Goal: Information Seeking & Learning: Learn about a topic

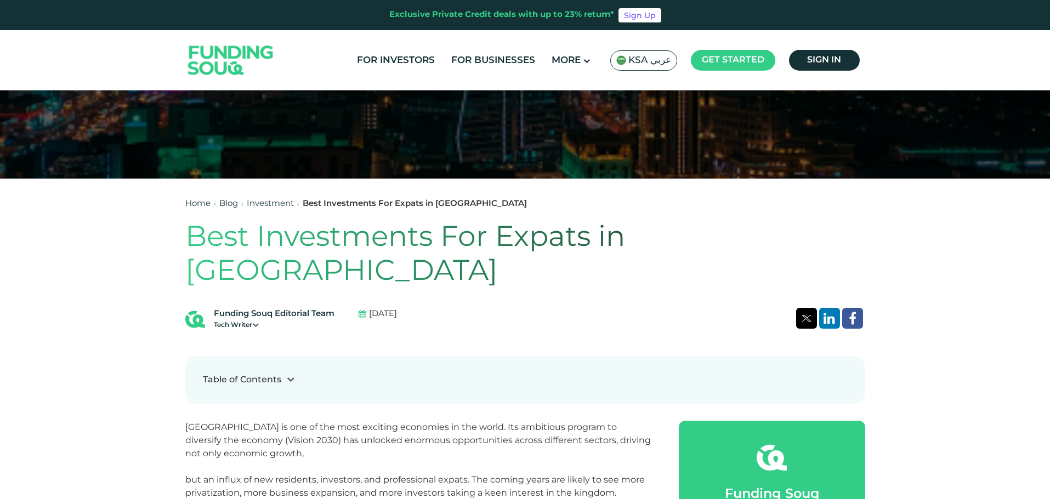
click at [397, 308] on span "[DATE]" at bounding box center [383, 314] width 28 height 13
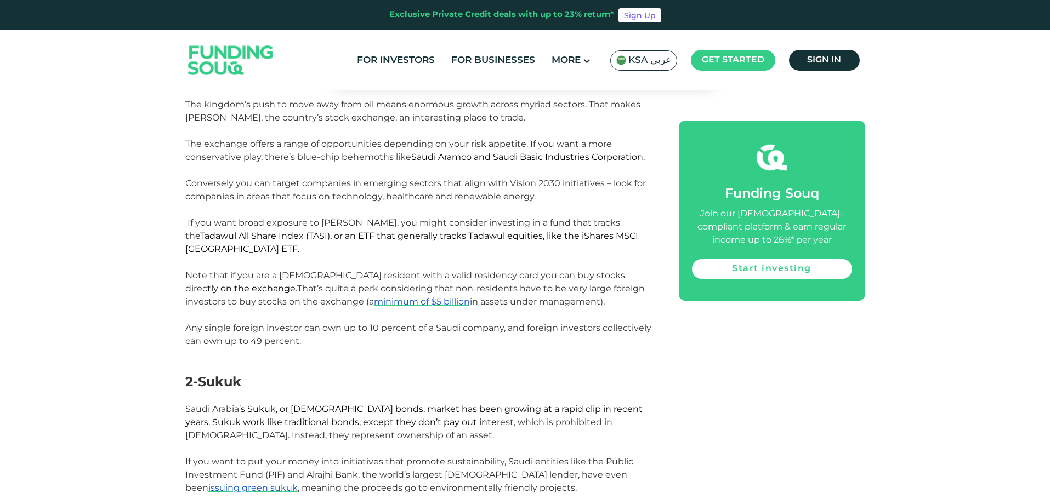
scroll to position [877, 0]
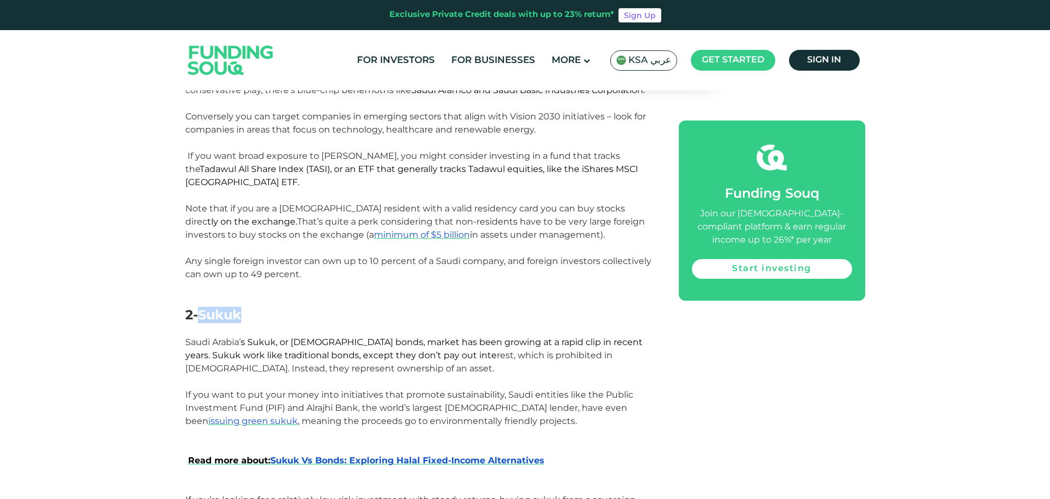
drag, startPoint x: 200, startPoint y: 266, endPoint x: 249, endPoint y: 263, distance: 49.4
click at [248, 307] on h2 "2-Sukuk" at bounding box center [419, 315] width 469 height 16
click at [367, 337] on span "s Sukuk, or [DEMOGRAPHIC_DATA] bonds, market has been growing at a rapid clip i…" at bounding box center [413, 349] width 457 height 24
drag, startPoint x: 446, startPoint y: 296, endPoint x: 551, endPoint y: 296, distance: 105.8
click at [551, 337] on span "s Sukuk, or [DEMOGRAPHIC_DATA] bonds, market has been growing at a rapid clip i…" at bounding box center [413, 349] width 457 height 24
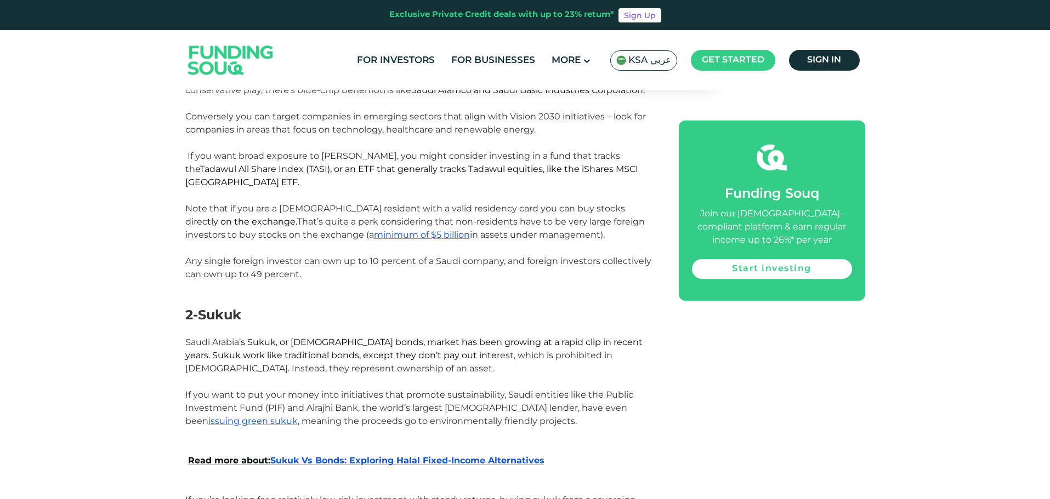
click at [458, 337] on span "Saudi Arabia’ s Sukuk, or [DEMOGRAPHIC_DATA] bonds, market has been growing at …" at bounding box center [413, 355] width 457 height 37
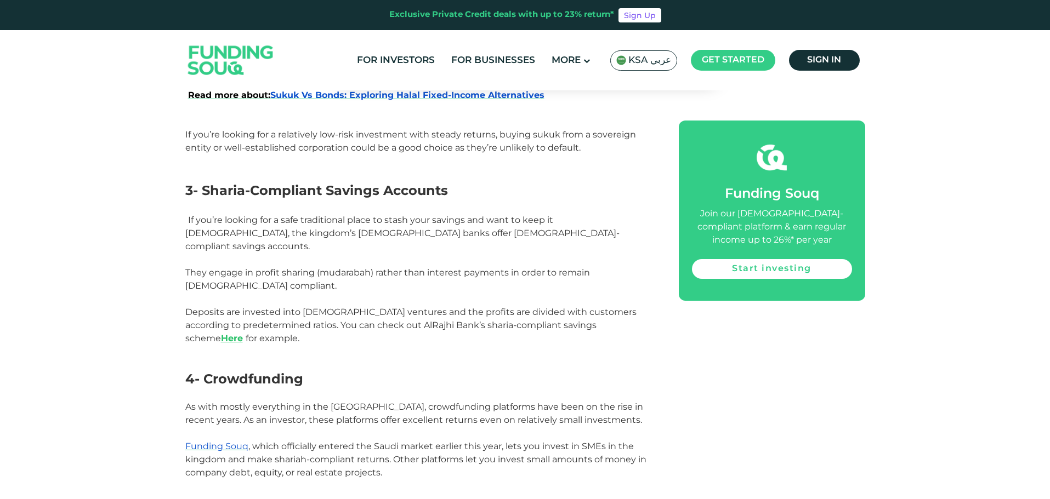
scroll to position [1315, 0]
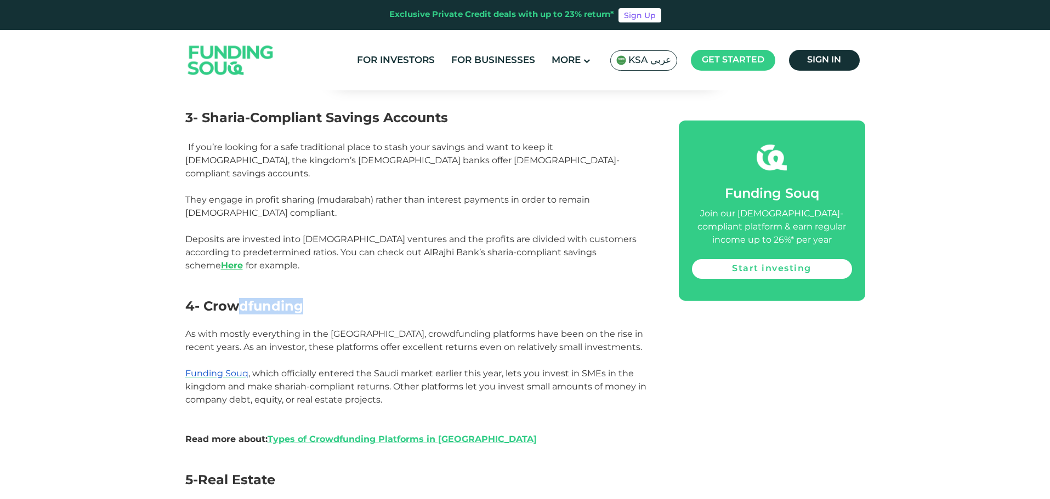
drag, startPoint x: 238, startPoint y: 246, endPoint x: 328, endPoint y: 247, distance: 90.4
click at [328, 299] on h2 "4- Crowdfunding" at bounding box center [419, 307] width 469 height 16
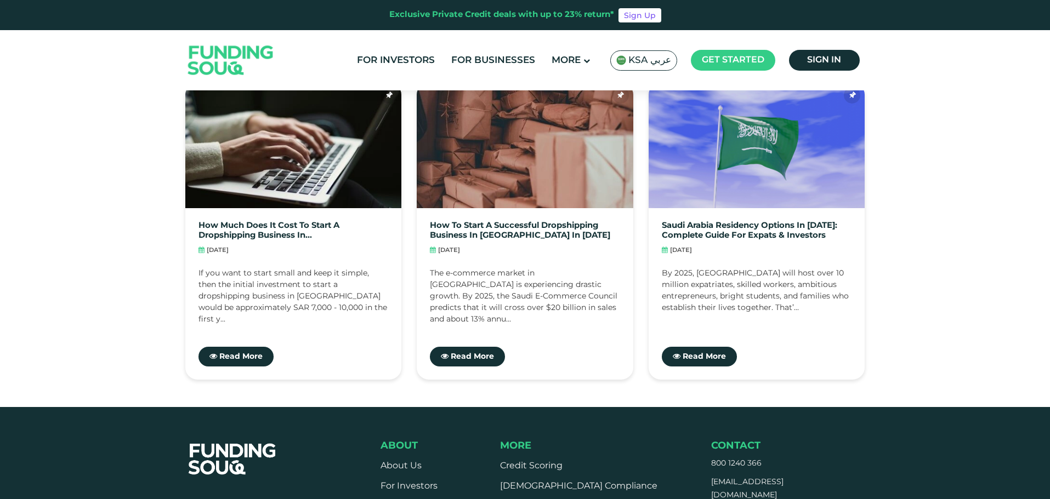
scroll to position [2795, 0]
